Goal: Information Seeking & Learning: Learn about a topic

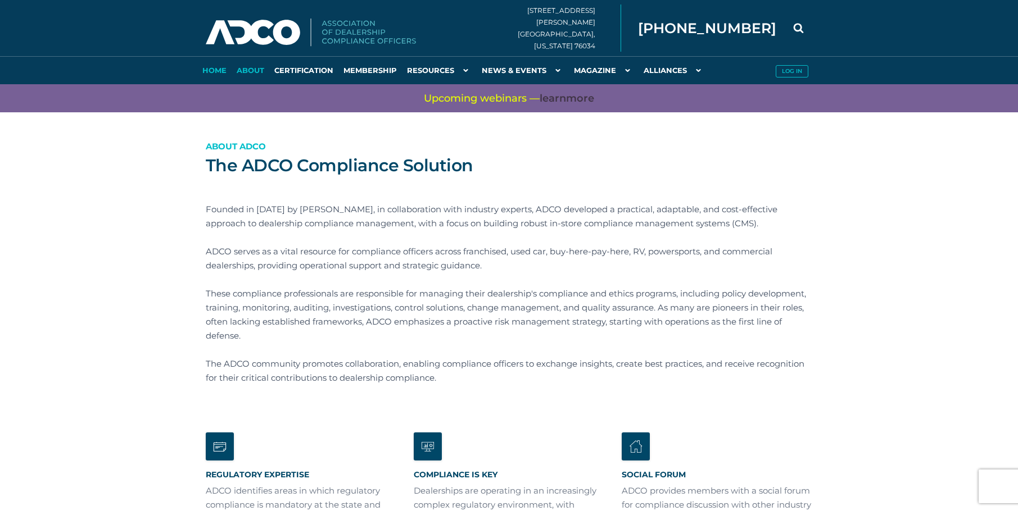
click at [209, 70] on link "Home" at bounding box center [214, 70] width 34 height 28
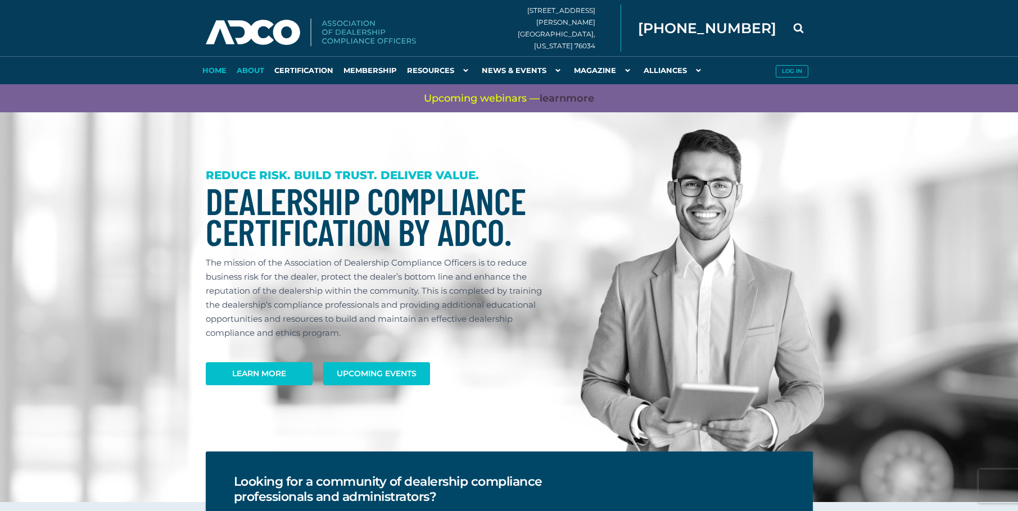
click at [243, 65] on link "About" at bounding box center [251, 70] width 38 height 28
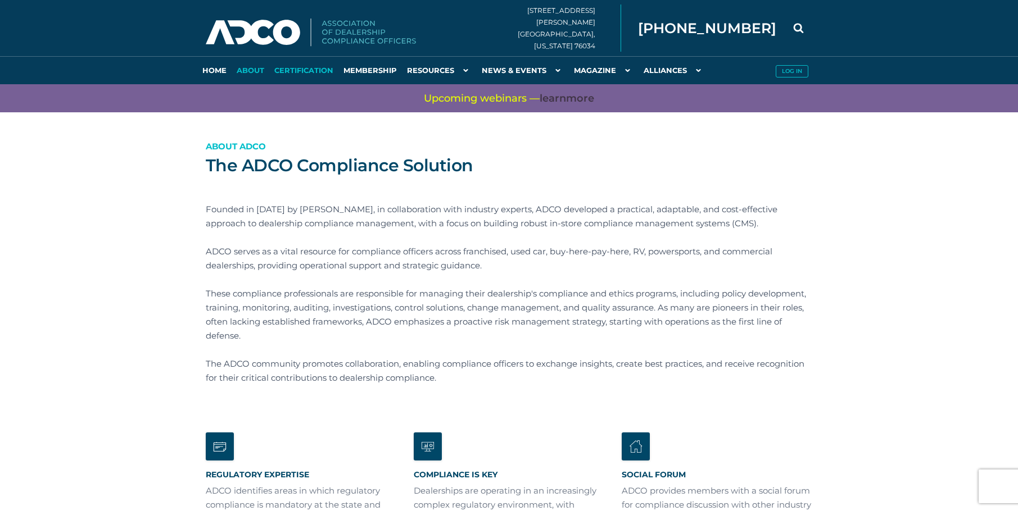
click at [309, 66] on link "Certification" at bounding box center [303, 70] width 69 height 28
click at [310, 72] on link "Certification" at bounding box center [303, 70] width 69 height 28
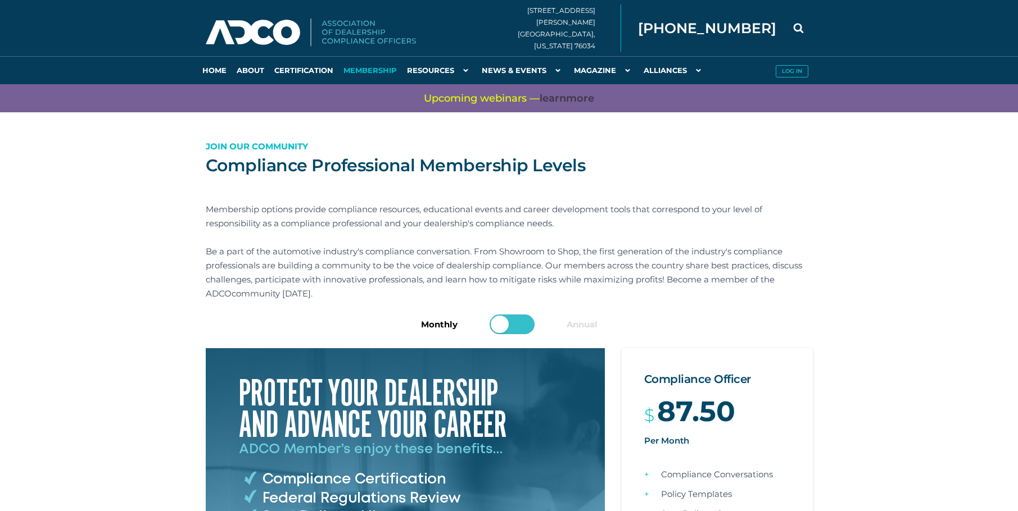
click at [506, 324] on input "checkbox" at bounding box center [514, 326] width 45 height 20
checkbox input "true"
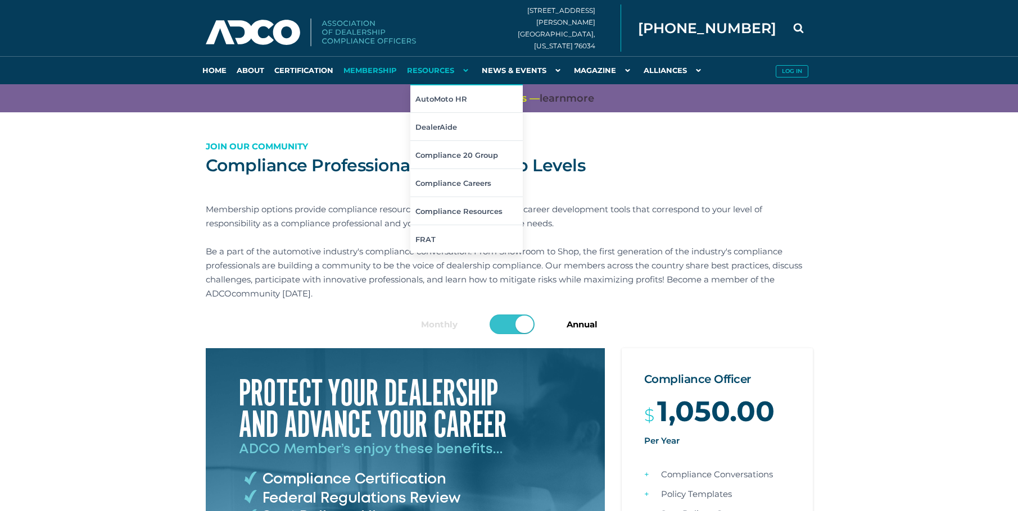
click at [442, 68] on link "Resources" at bounding box center [439, 70] width 75 height 28
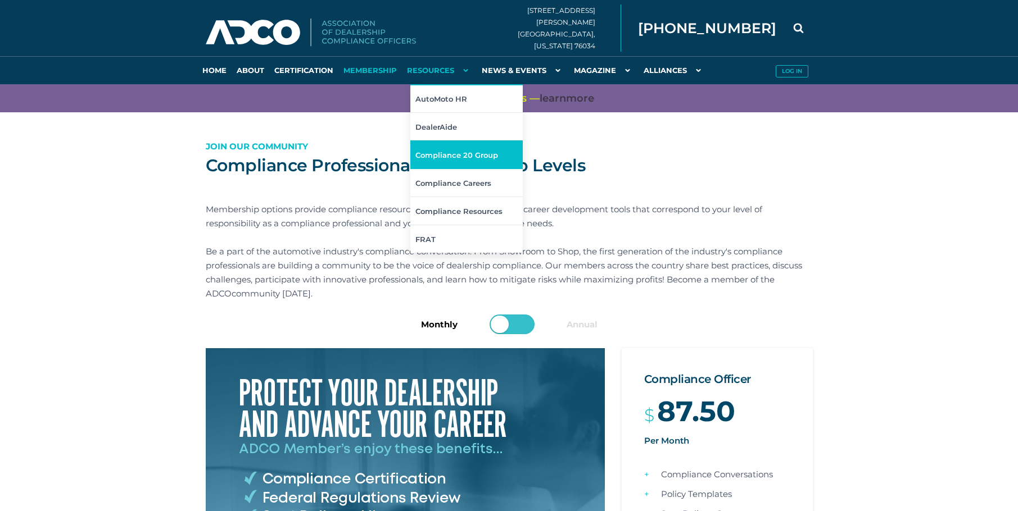
click at [454, 155] on link "Compliance 20 Group" at bounding box center [466, 155] width 112 height 28
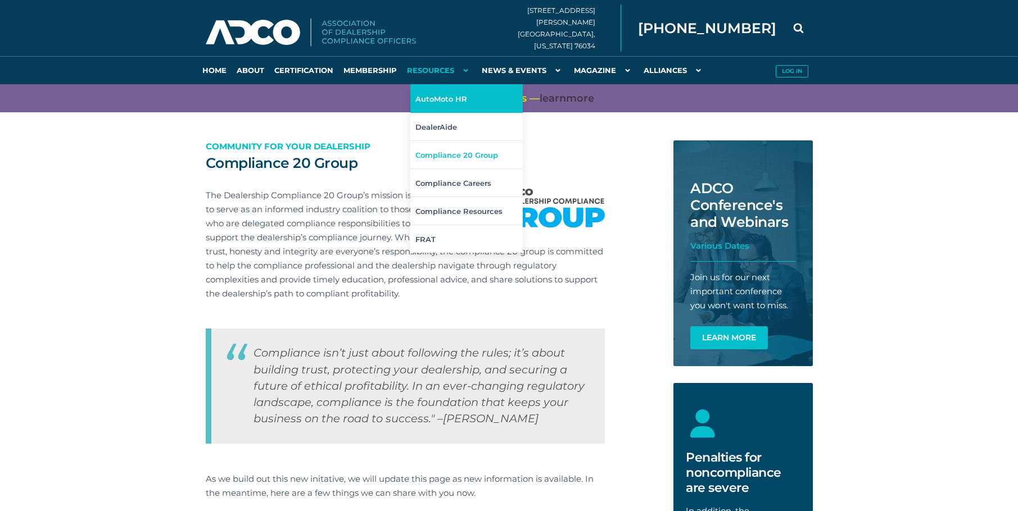
click at [437, 98] on link "AutoMoto HR" at bounding box center [466, 98] width 112 height 28
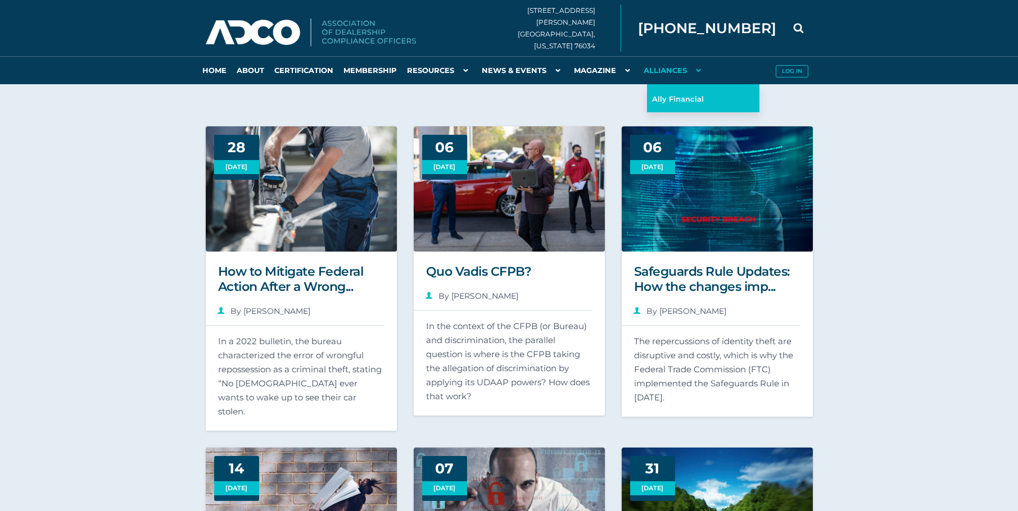
click at [658, 93] on link "Ally Financial" at bounding box center [703, 98] width 112 height 28
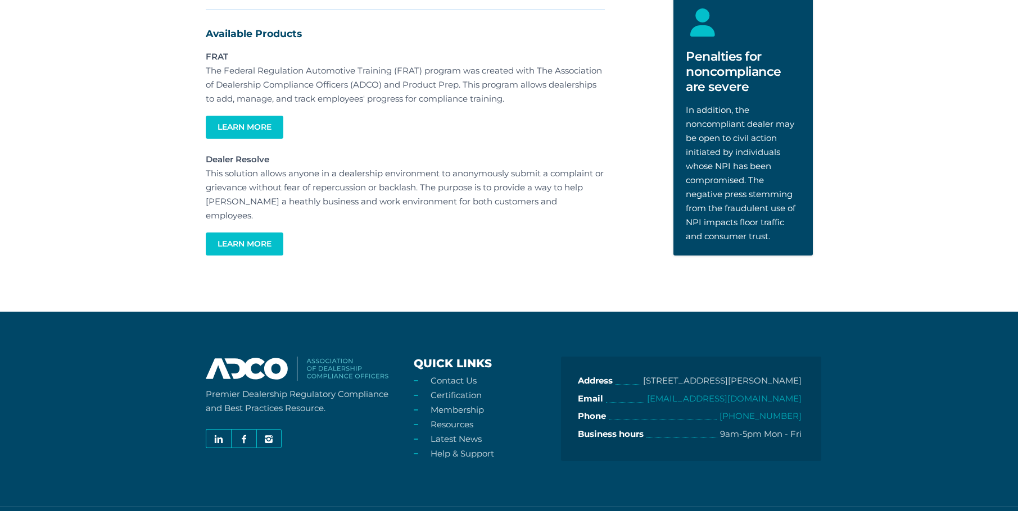
scroll to position [728, 0]
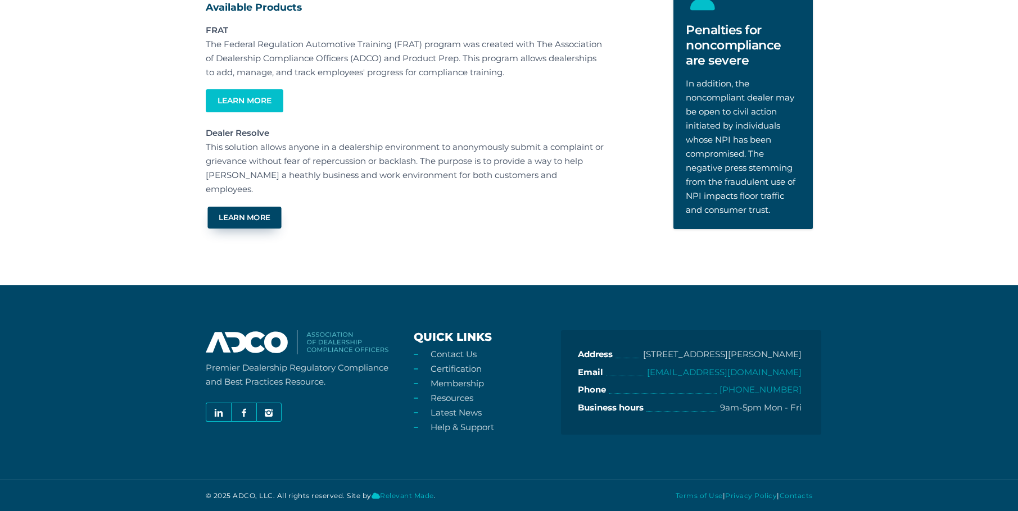
click at [251, 222] on link "Learn More" at bounding box center [244, 218] width 74 height 22
